Goal: Transaction & Acquisition: Book appointment/travel/reservation

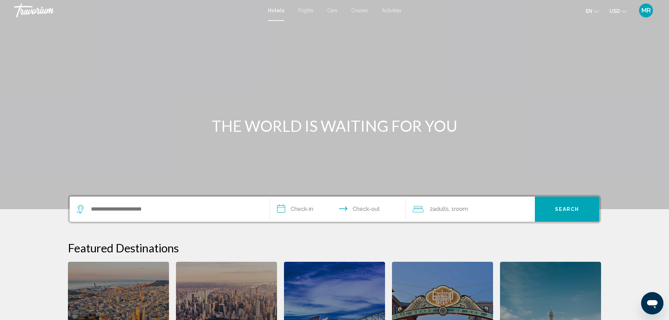
click at [618, 10] on span "USD" at bounding box center [615, 11] width 10 height 6
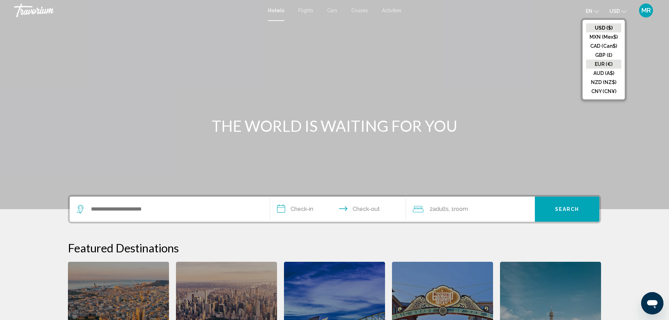
click at [607, 61] on button "EUR (€)" at bounding box center [603, 64] width 35 height 9
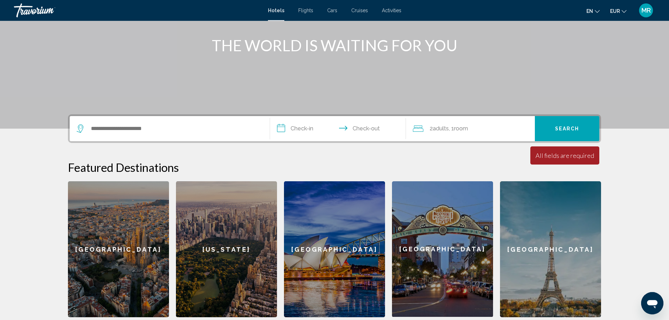
scroll to position [36, 0]
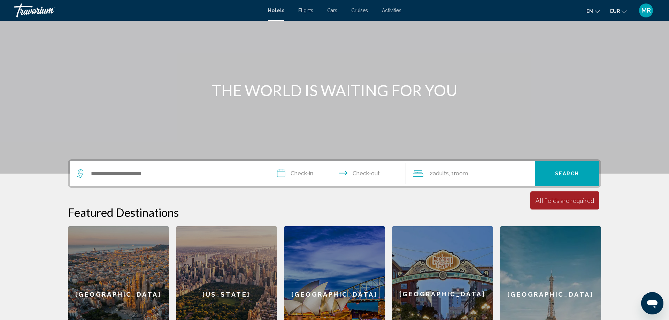
click at [358, 11] on span "Cruises" at bounding box center [359, 11] width 17 height 6
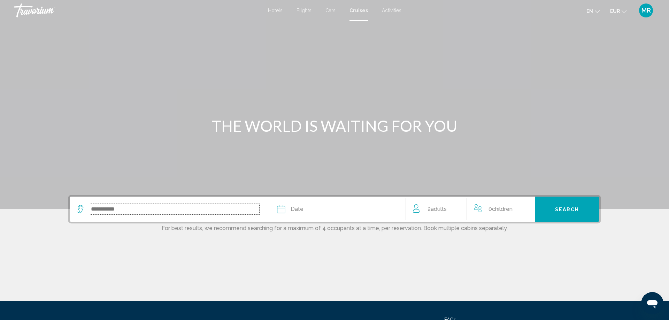
click at [147, 208] on input "Search widget" at bounding box center [174, 209] width 169 height 10
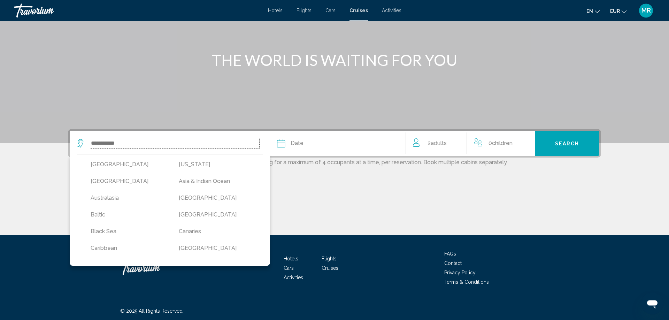
scroll to position [67, 0]
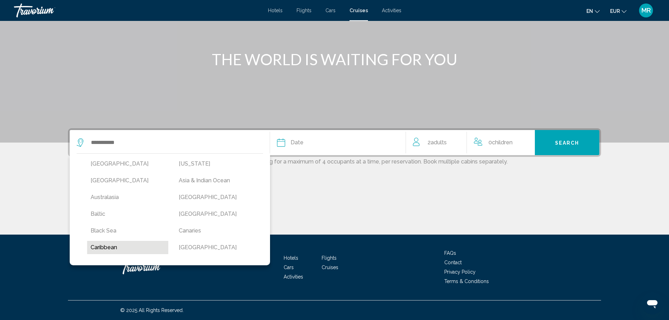
click at [128, 245] on button "Caribbean" at bounding box center [127, 247] width 81 height 13
type input "*********"
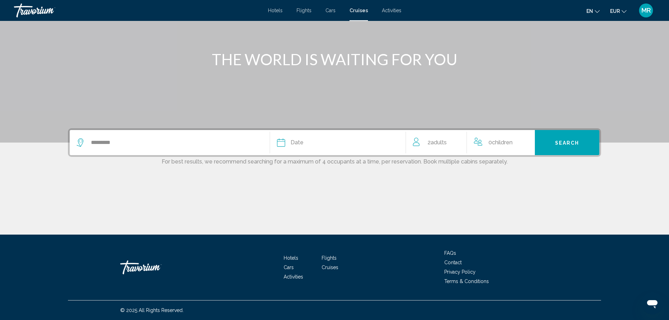
click at [299, 142] on span "Date" at bounding box center [297, 143] width 13 height 10
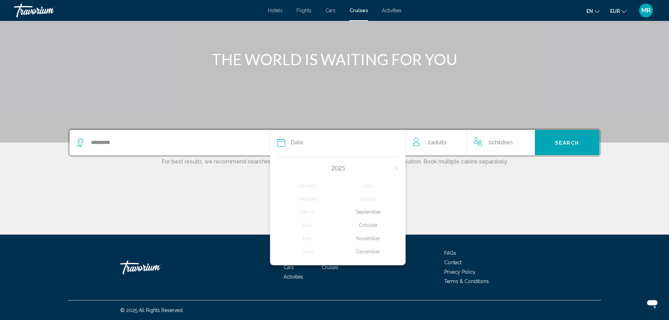
click at [398, 167] on icon "Next month" at bounding box center [397, 168] width 4 height 4
click at [311, 199] on div "February" at bounding box center [307, 198] width 61 height 13
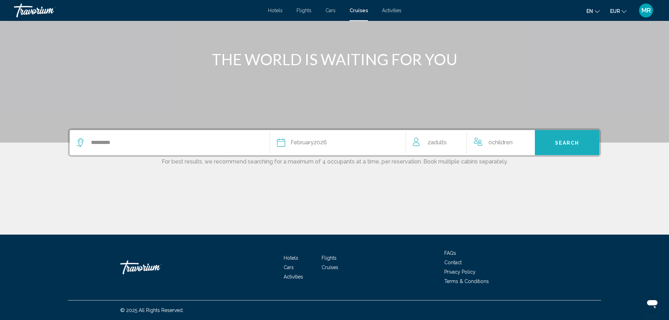
click at [576, 140] on span "Search" at bounding box center [567, 143] width 24 height 6
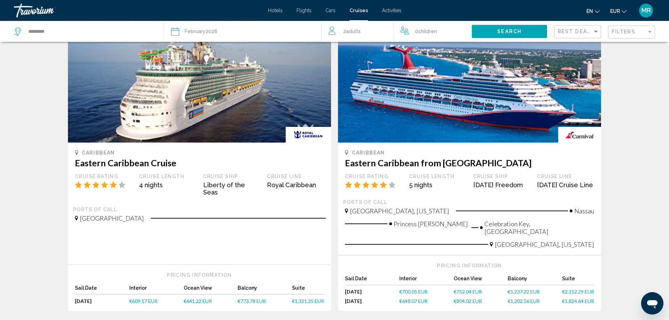
scroll to position [107, 0]
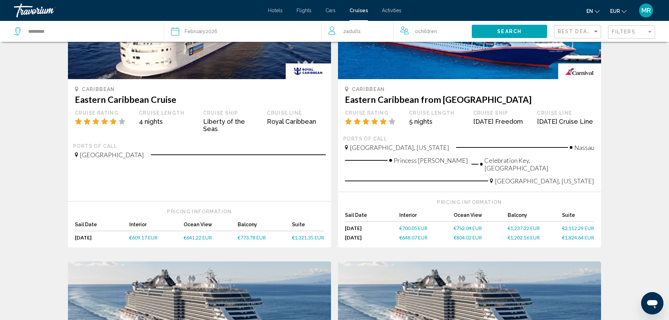
click at [280, 126] on div "Cruise Line Royal Caribbean" at bounding box center [296, 124] width 64 height 28
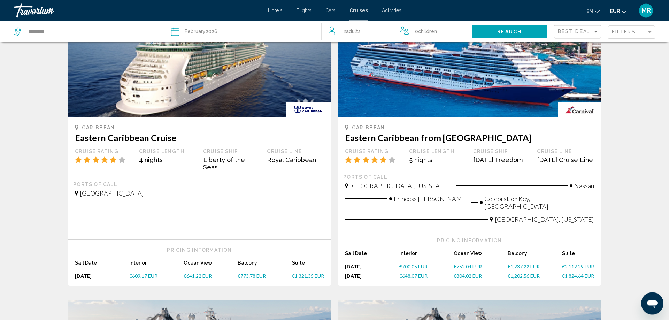
scroll to position [36, 0]
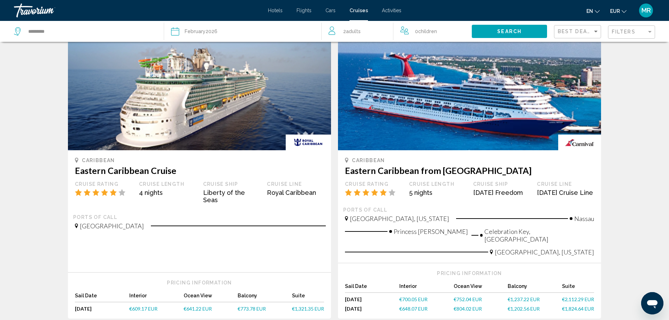
click at [188, 98] on img "Main content" at bounding box center [199, 95] width 263 height 112
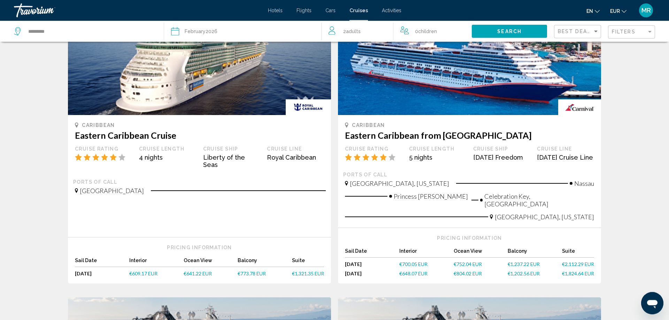
scroll to position [71, 0]
click at [153, 272] on span "€609.17 EUR" at bounding box center [143, 273] width 28 height 6
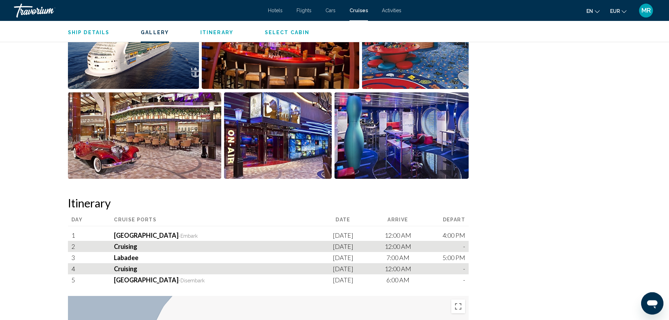
scroll to position [605, 0]
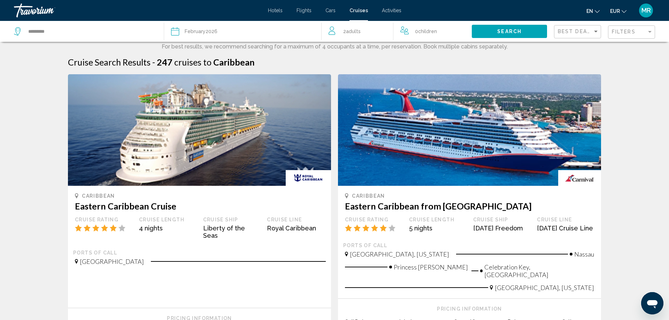
click at [634, 26] on div "Filters" at bounding box center [632, 32] width 41 height 13
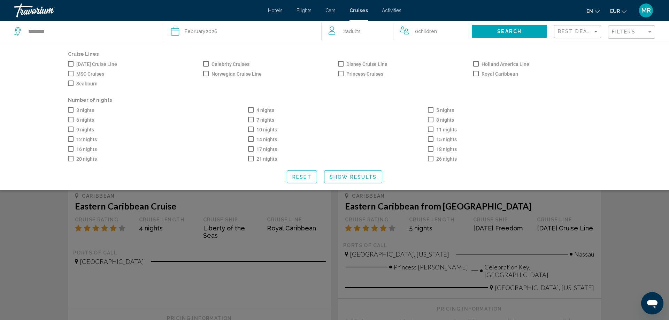
click at [640, 28] on div "Filters" at bounding box center [632, 32] width 41 height 13
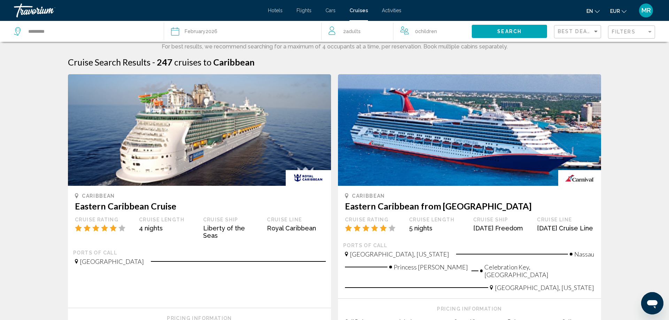
click at [640, 28] on div "Filters" at bounding box center [632, 32] width 41 height 13
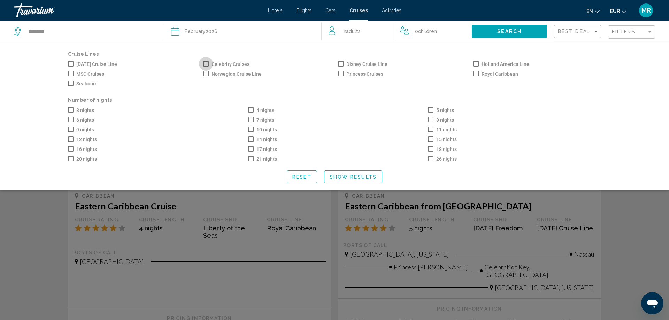
click at [206, 66] on span "Search widget" at bounding box center [206, 64] width 6 height 6
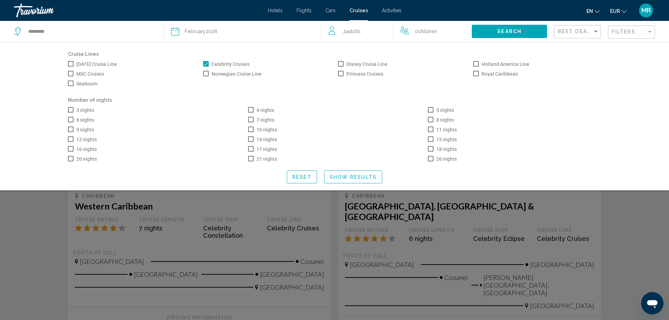
click at [205, 70] on label "Norwegian Cruise Line" at bounding box center [232, 74] width 59 height 8
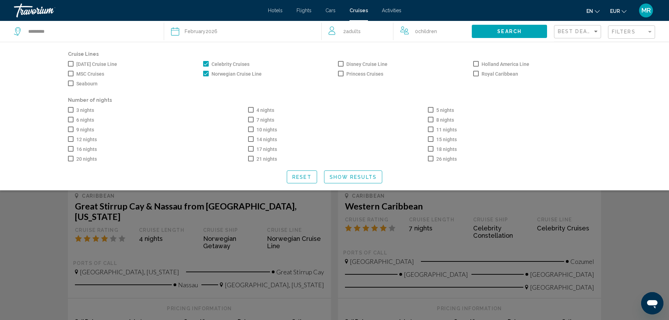
click at [476, 73] on span "Search widget" at bounding box center [476, 74] width 6 height 6
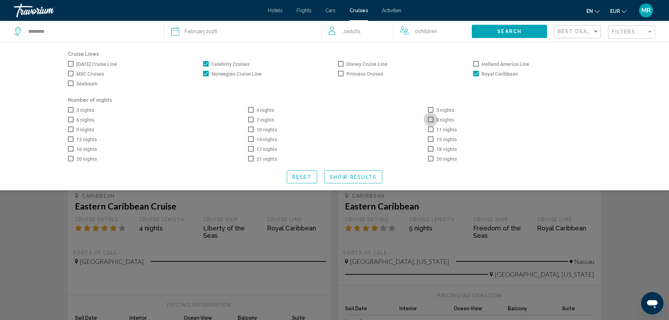
click at [432, 121] on span "Search widget" at bounding box center [431, 120] width 6 height 6
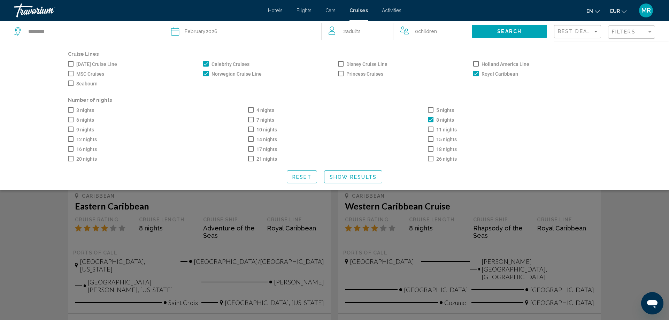
click at [251, 120] on span "Search widget" at bounding box center [251, 120] width 6 height 6
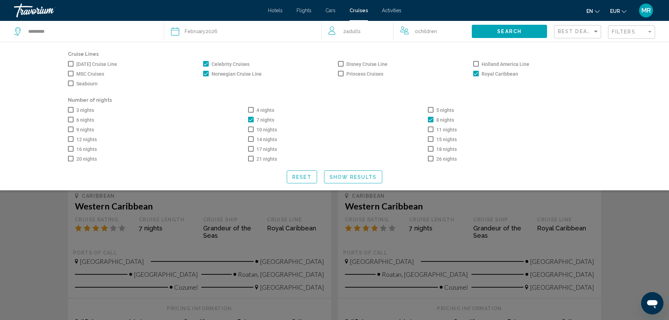
click at [71, 111] on span "Search widget" at bounding box center [71, 110] width 6 height 6
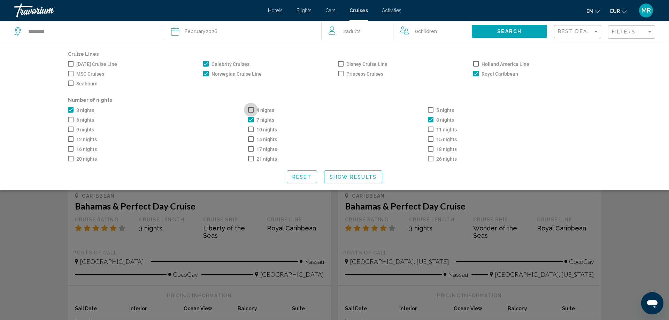
click at [251, 109] on span "Search widget" at bounding box center [251, 110] width 6 height 6
click at [71, 120] on span "Search widget" at bounding box center [71, 120] width 6 height 6
click at [431, 111] on span "Search widget" at bounding box center [431, 110] width 6 height 6
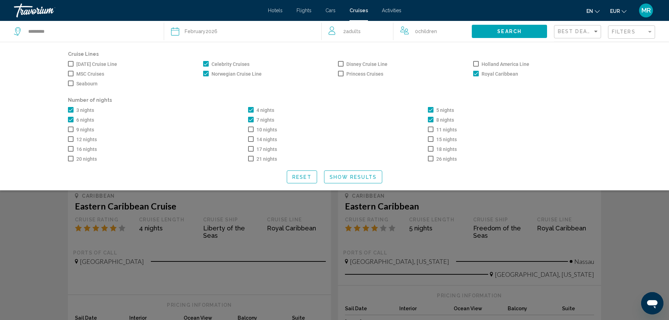
click at [525, 28] on button "Search" at bounding box center [509, 31] width 75 height 13
click at [504, 26] on button "Search" at bounding box center [509, 31] width 75 height 13
click at [362, 175] on button "Show Results" at bounding box center [353, 176] width 58 height 13
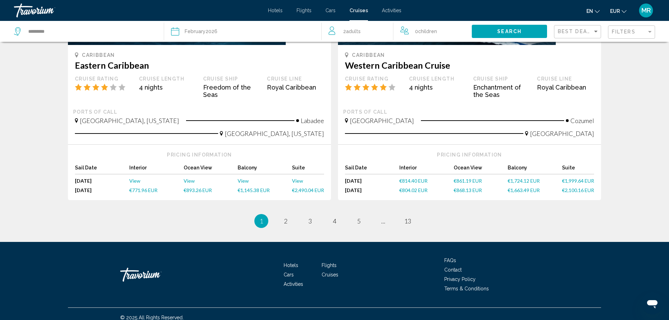
scroll to position [508, 0]
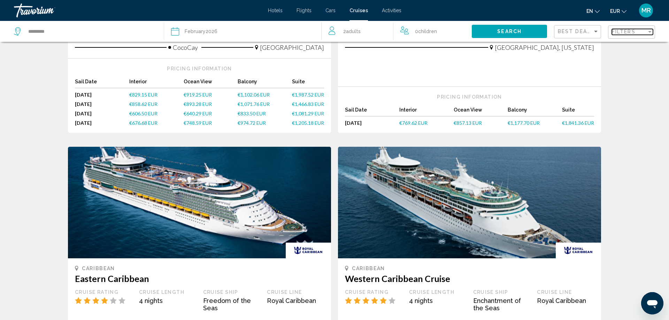
click at [627, 30] on span "Filters" at bounding box center [624, 32] width 24 height 6
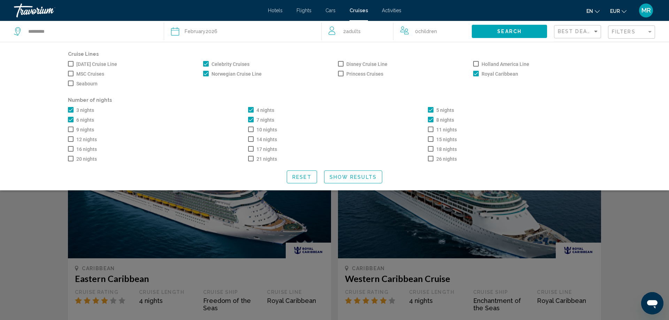
click at [428, 107] on div "5 nights" at bounding box center [515, 110] width 180 height 10
click at [431, 110] on span "Search widget" at bounding box center [431, 110] width 6 height 6
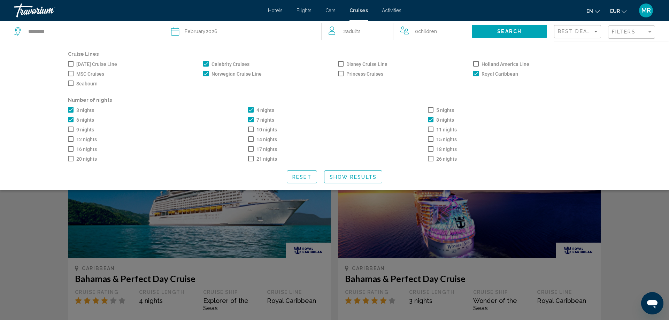
scroll to position [227, 0]
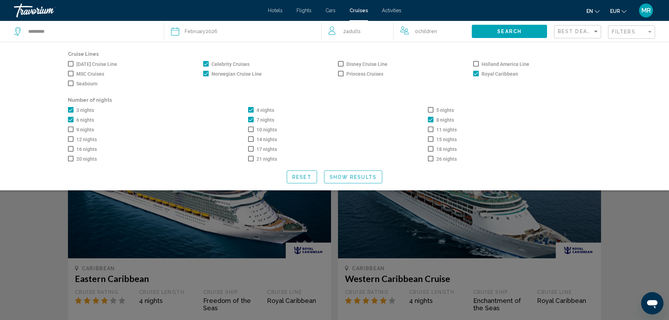
click at [250, 108] on span "Search widget" at bounding box center [251, 110] width 6 height 6
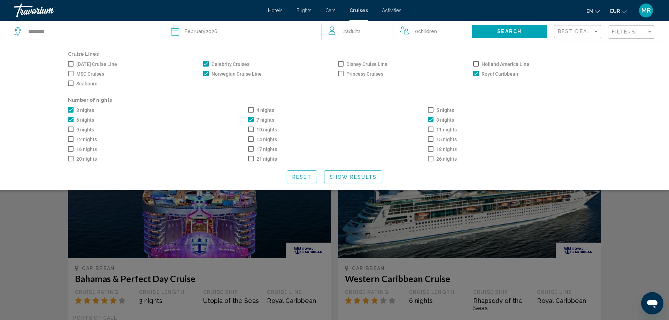
click at [69, 120] on span "Search widget" at bounding box center [71, 120] width 6 height 6
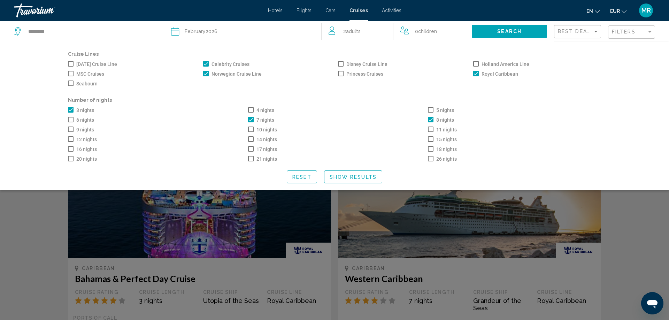
click at [69, 110] on span "Search widget" at bounding box center [71, 110] width 6 height 6
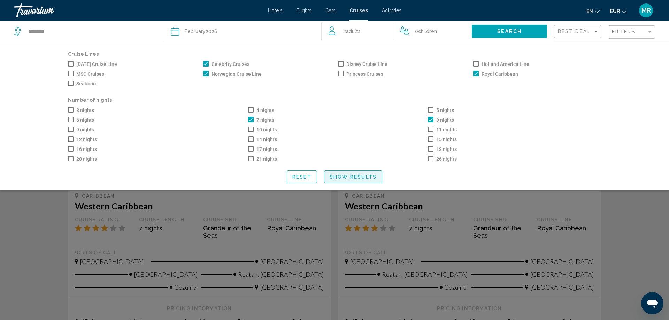
click at [366, 178] on span "Show Results" at bounding box center [353, 177] width 47 height 6
